Goal: Check status: Check status

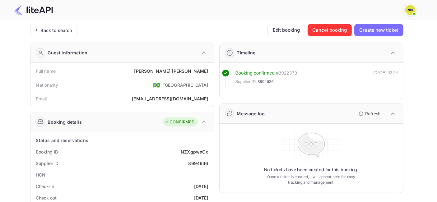
drag, startPoint x: 66, startPoint y: 26, endPoint x: 81, endPoint y: 43, distance: 22.5
click at [65, 26] on div "Back to search" at bounding box center [53, 30] width 47 height 12
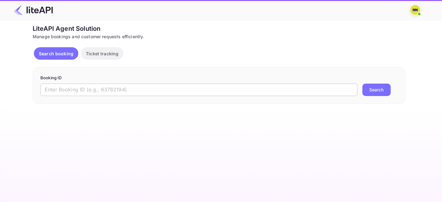
click at [110, 86] on input "text" at bounding box center [198, 90] width 317 height 12
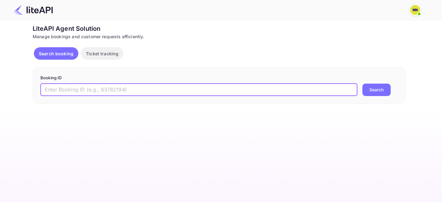
paste input "9015812"
type input "9015812"
click at [374, 90] on button "Search" at bounding box center [377, 90] width 28 height 12
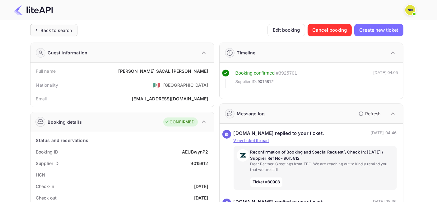
click at [67, 29] on div "Back to search" at bounding box center [56, 30] width 31 height 7
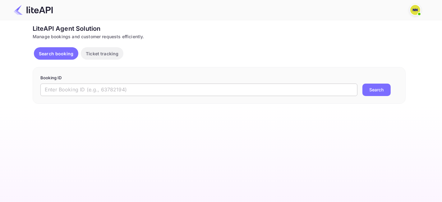
click at [102, 90] on input "text" at bounding box center [198, 90] width 317 height 12
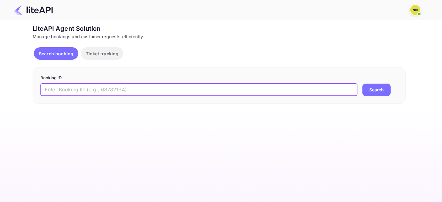
paste input "8915030"
type input "8915030"
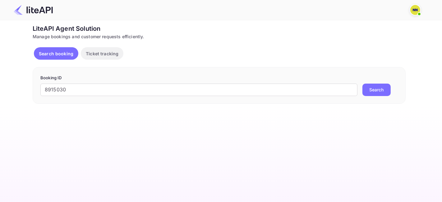
click at [371, 87] on button "Search" at bounding box center [377, 90] width 28 height 12
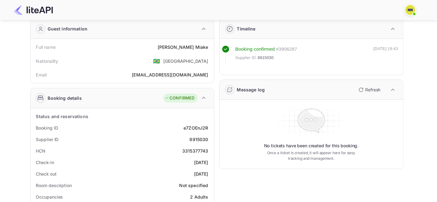
scroll to position [35, 0]
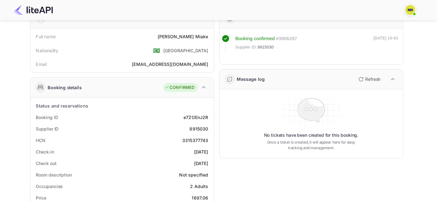
click at [195, 139] on div "3315377743" at bounding box center [195, 140] width 26 height 7
copy div "3315377743"
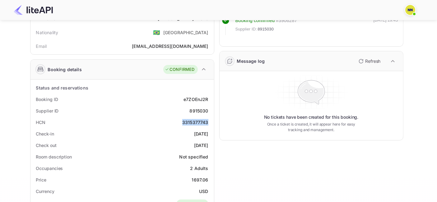
scroll to position [42, 0]
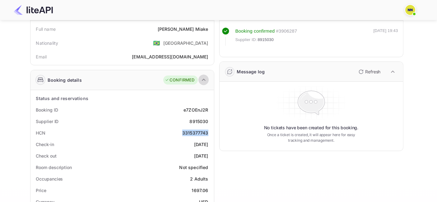
click at [200, 79] on icon "button" at bounding box center [203, 79] width 7 height 7
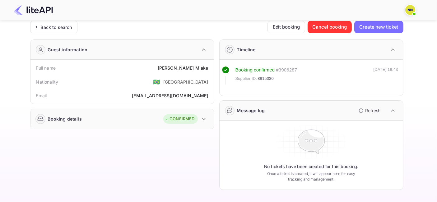
scroll to position [2, 0]
click at [201, 121] on icon "button" at bounding box center [203, 119] width 7 height 7
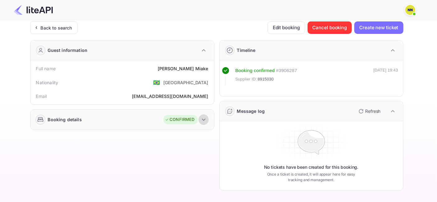
click at [202, 120] on icon "button" at bounding box center [203, 119] width 7 height 7
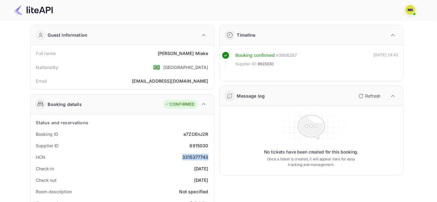
scroll to position [0, 0]
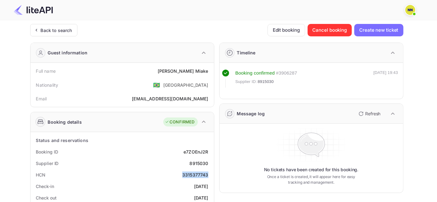
click at [204, 51] on icon "button" at bounding box center [203, 52] width 7 height 7
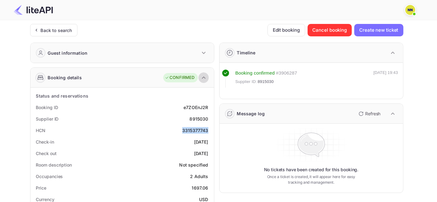
click at [202, 78] on icon "button" at bounding box center [204, 78] width 4 height 2
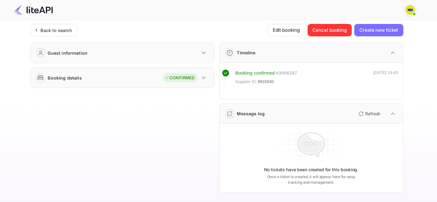
click at [205, 77] on icon "button" at bounding box center [204, 78] width 4 height 2
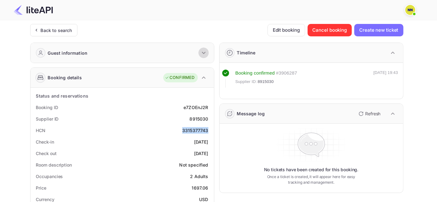
click at [204, 52] on icon "button" at bounding box center [203, 52] width 7 height 7
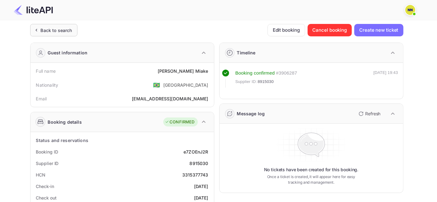
click at [63, 26] on div "Back to search" at bounding box center [53, 30] width 47 height 12
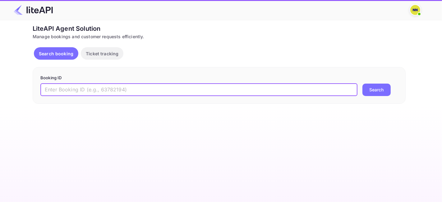
drag, startPoint x: 94, startPoint y: 85, endPoint x: 100, endPoint y: 87, distance: 5.8
click at [94, 85] on input "text" at bounding box center [198, 90] width 317 height 12
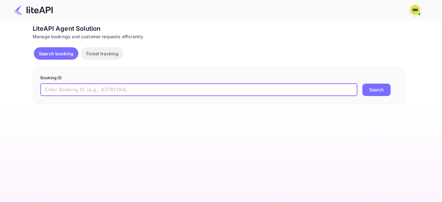
paste input "8915758"
type input "8915758"
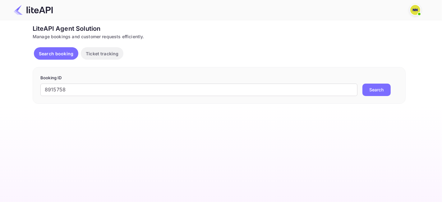
click at [369, 94] on button "Search" at bounding box center [377, 90] width 28 height 12
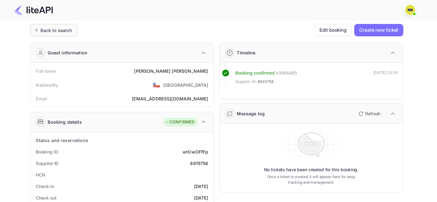
click at [55, 28] on div "Back to search" at bounding box center [56, 30] width 31 height 7
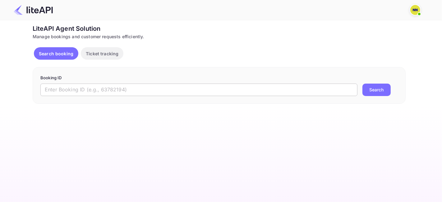
click at [103, 86] on input "text" at bounding box center [198, 90] width 317 height 12
paste input "7634733"
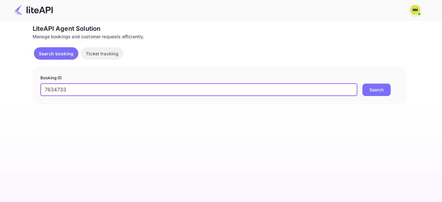
type input "7634733"
click at [375, 82] on form "Booking ID 7634733 ​ Search" at bounding box center [219, 85] width 358 height 21
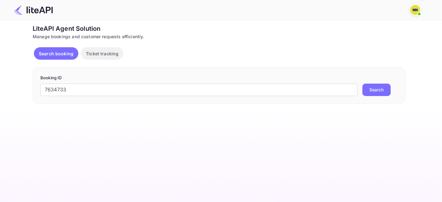
click at [378, 90] on button "Search" at bounding box center [377, 90] width 28 height 12
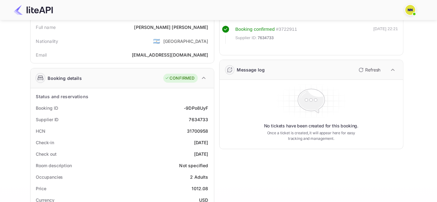
scroll to position [69, 0]
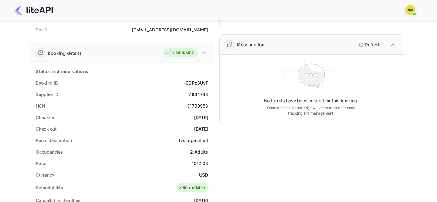
click at [193, 103] on div "31700958" at bounding box center [197, 106] width 21 height 7
copy div "31700958"
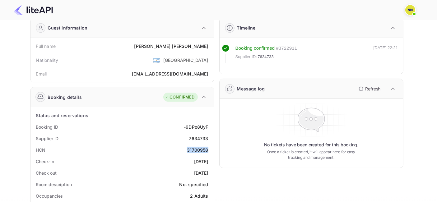
scroll to position [0, 0]
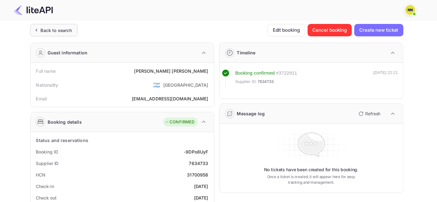
click at [55, 27] on div "Back to search" at bounding box center [56, 30] width 31 height 7
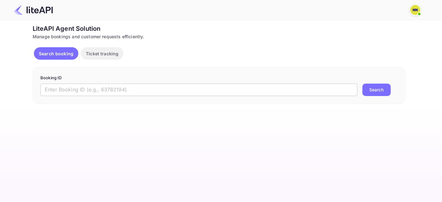
click at [101, 86] on input "text" at bounding box center [198, 90] width 317 height 12
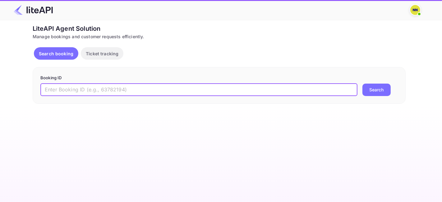
paste input "8922183"
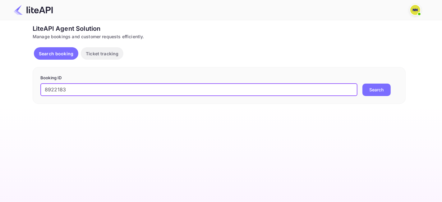
type input "8922183"
drag, startPoint x: 373, startPoint y: 91, endPoint x: 371, endPoint y: 95, distance: 3.9
click at [372, 90] on button "Search" at bounding box center [377, 90] width 28 height 12
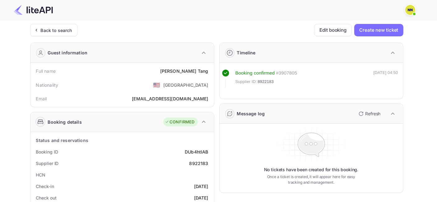
click at [63, 28] on div "Back to search" at bounding box center [56, 30] width 31 height 7
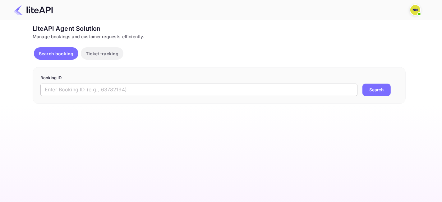
click at [92, 90] on input "text" at bounding box center [198, 90] width 317 height 12
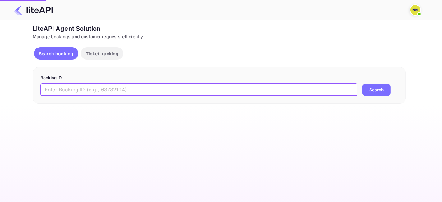
paste input "8931075"
type input "8931075"
click at [374, 91] on button "Search" at bounding box center [377, 90] width 28 height 12
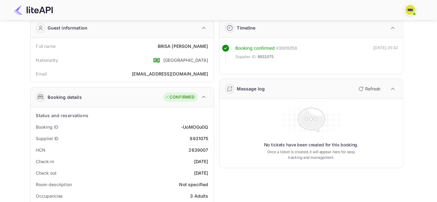
scroll to position [35, 0]
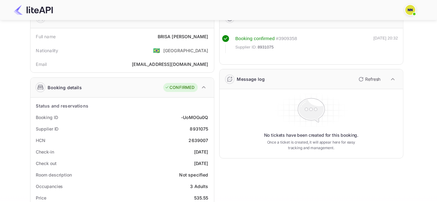
click at [200, 140] on div "2639007" at bounding box center [198, 140] width 20 height 7
copy div "2639007"
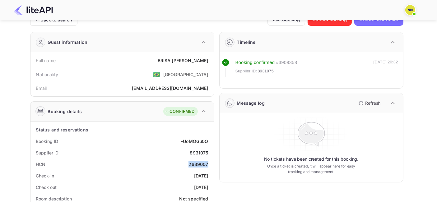
scroll to position [0, 0]
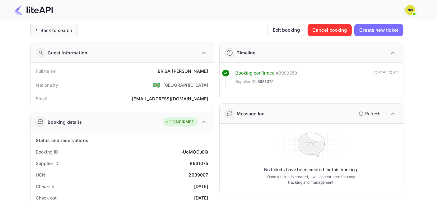
click at [58, 31] on div "Back to search" at bounding box center [56, 30] width 31 height 7
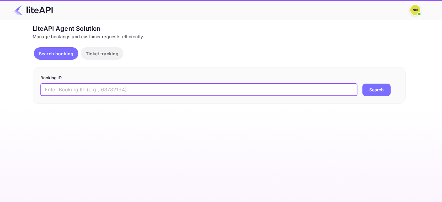
click at [98, 89] on input "text" at bounding box center [198, 90] width 317 height 12
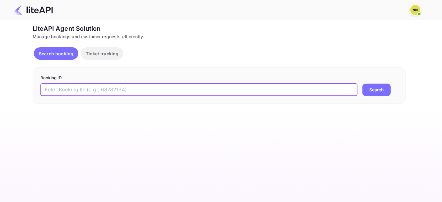
paste input "8225371"
type input "8225371"
click at [376, 89] on button "Search" at bounding box center [377, 90] width 28 height 12
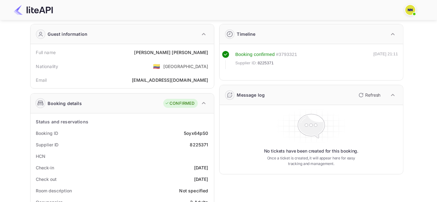
scroll to position [35, 0]
